Goal: Task Accomplishment & Management: Use online tool/utility

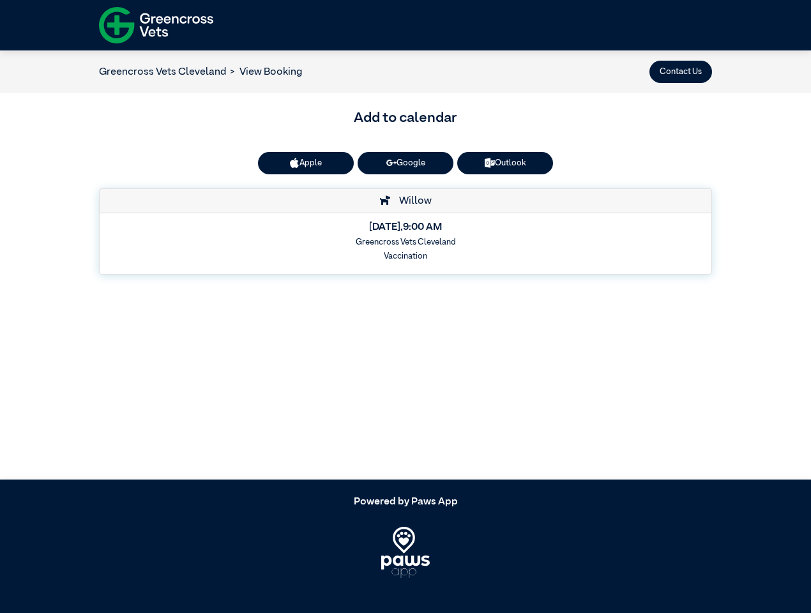
click at [680, 71] on button "Contact Us" at bounding box center [680, 72] width 63 height 22
click at [306, 163] on button "Apple" at bounding box center [306, 163] width 96 height 22
